Goal: Task Accomplishment & Management: Manage account settings

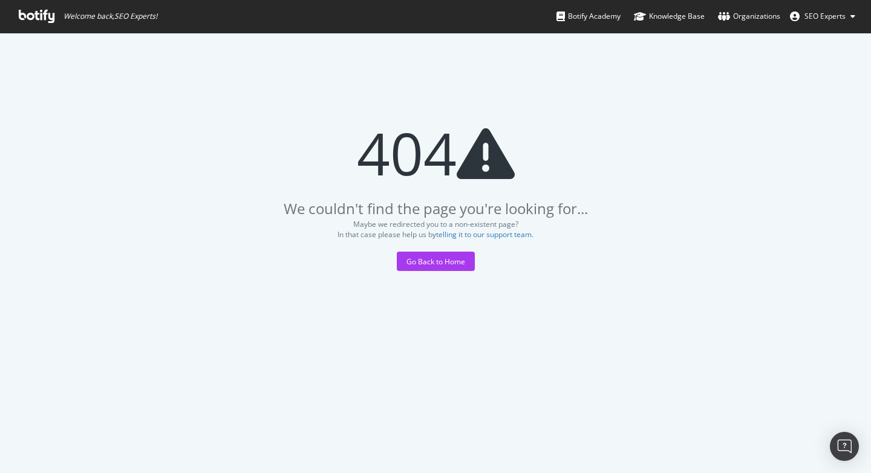
click at [832, 16] on span "SEO Experts" at bounding box center [825, 16] width 41 height 10
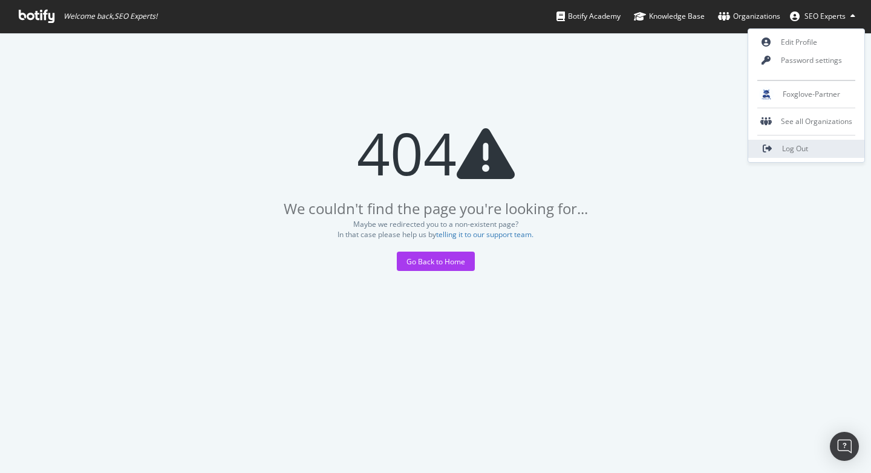
click at [801, 150] on span "Log Out" at bounding box center [796, 148] width 26 height 10
